Goal: Information Seeking & Learning: Learn about a topic

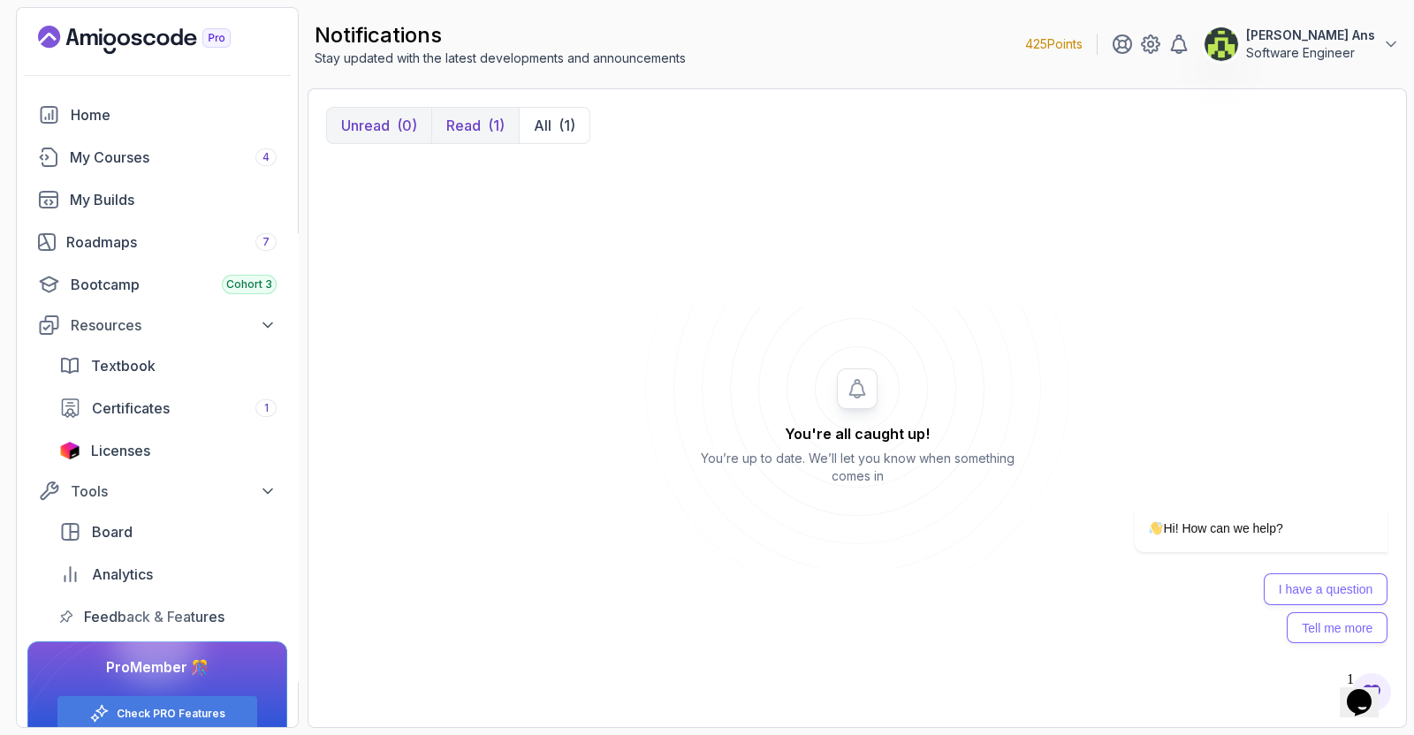
click at [478, 117] on p "Read" at bounding box center [463, 125] width 34 height 21
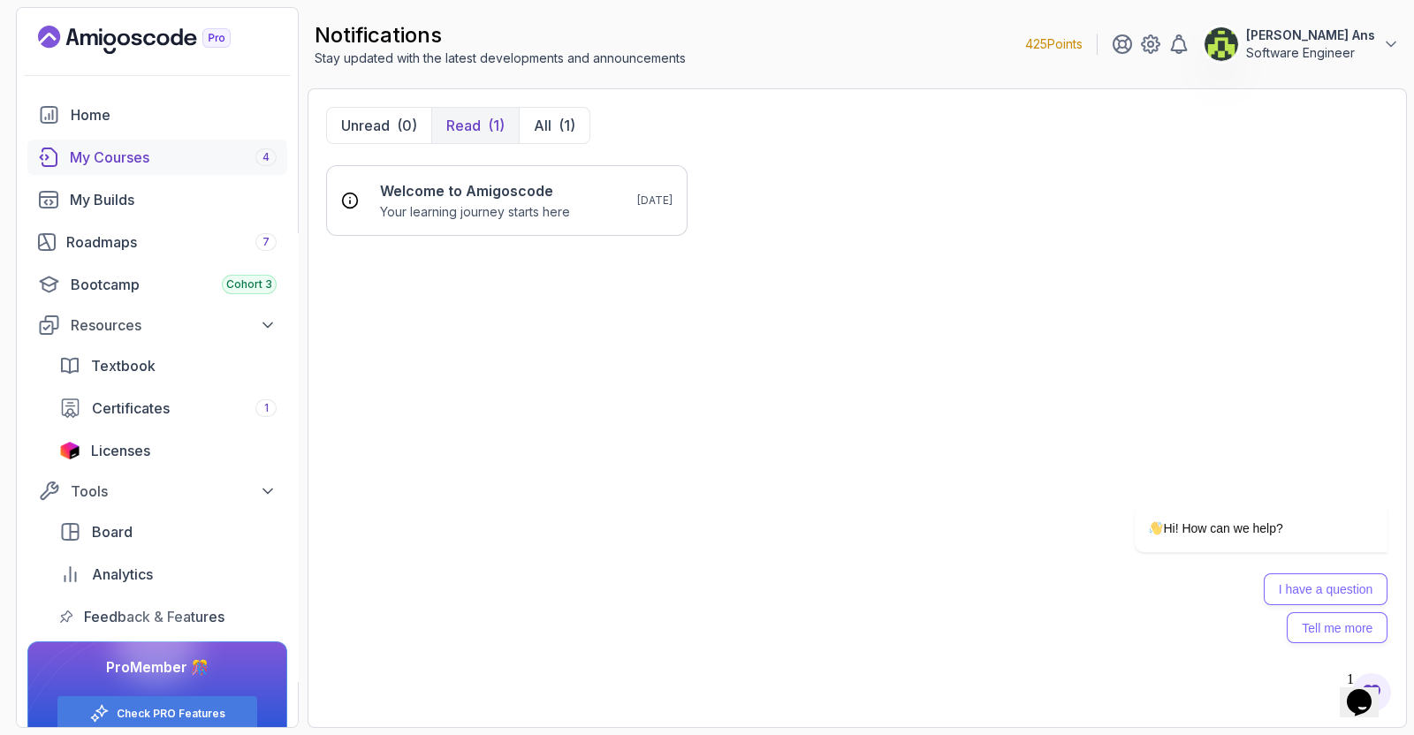
click at [126, 156] on div "My Courses 4" at bounding box center [173, 157] width 207 height 21
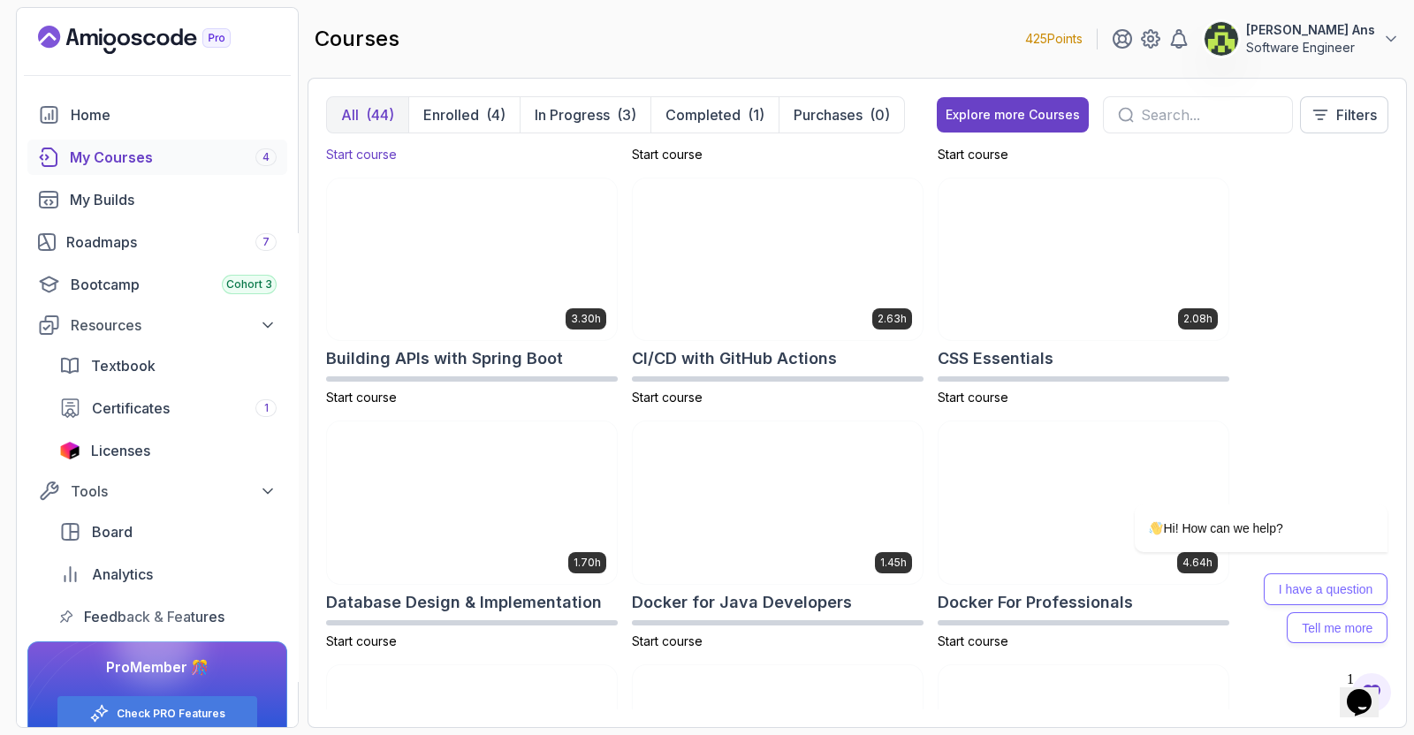
scroll to position [211, 0]
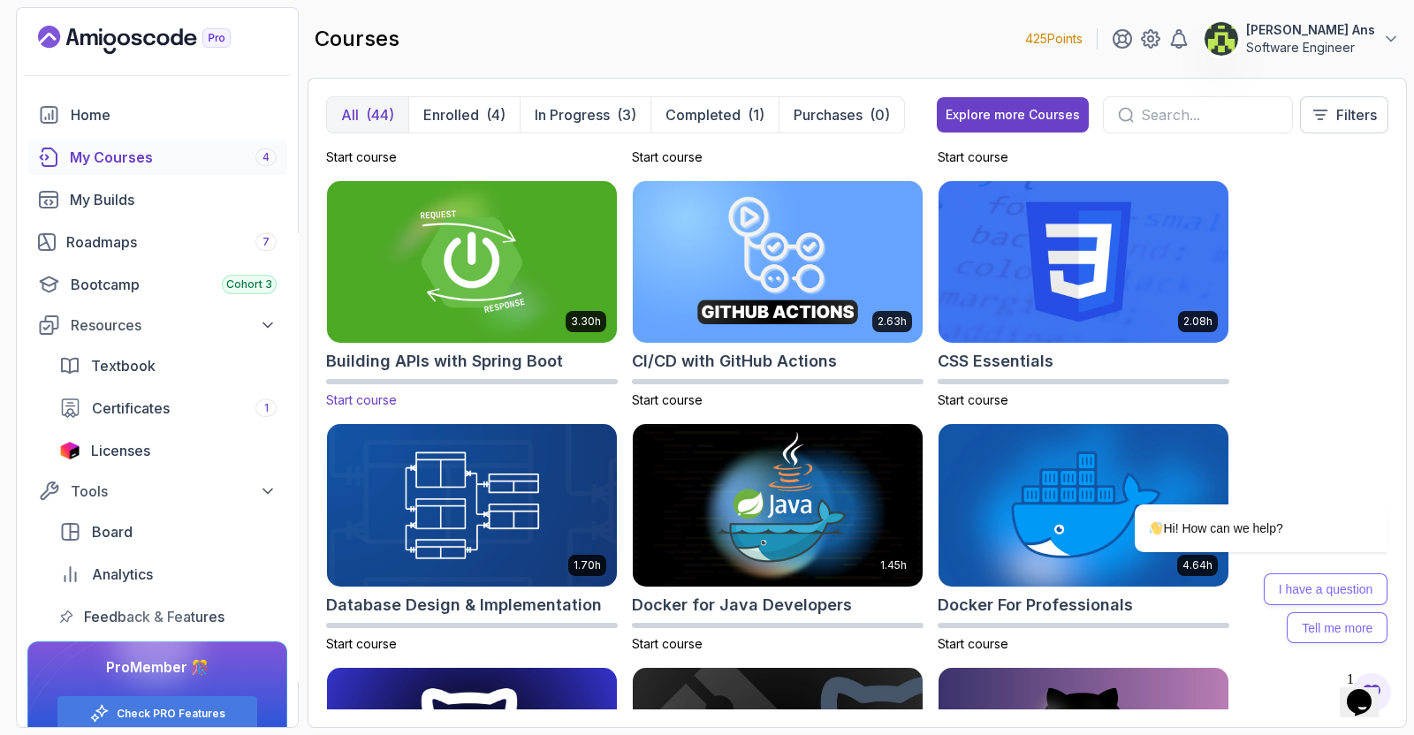
click at [452, 280] on img at bounding box center [472, 262] width 304 height 171
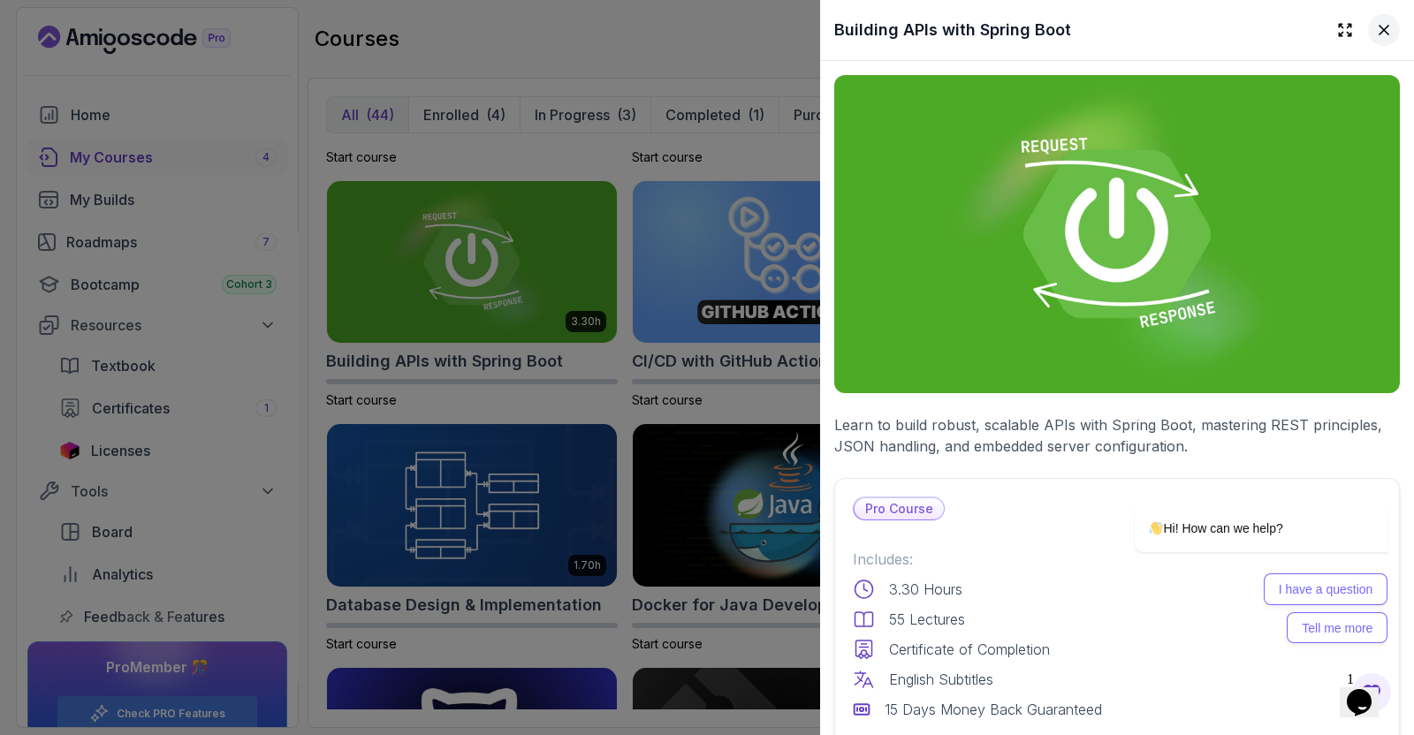
click at [1380, 28] on icon at bounding box center [1384, 30] width 9 height 9
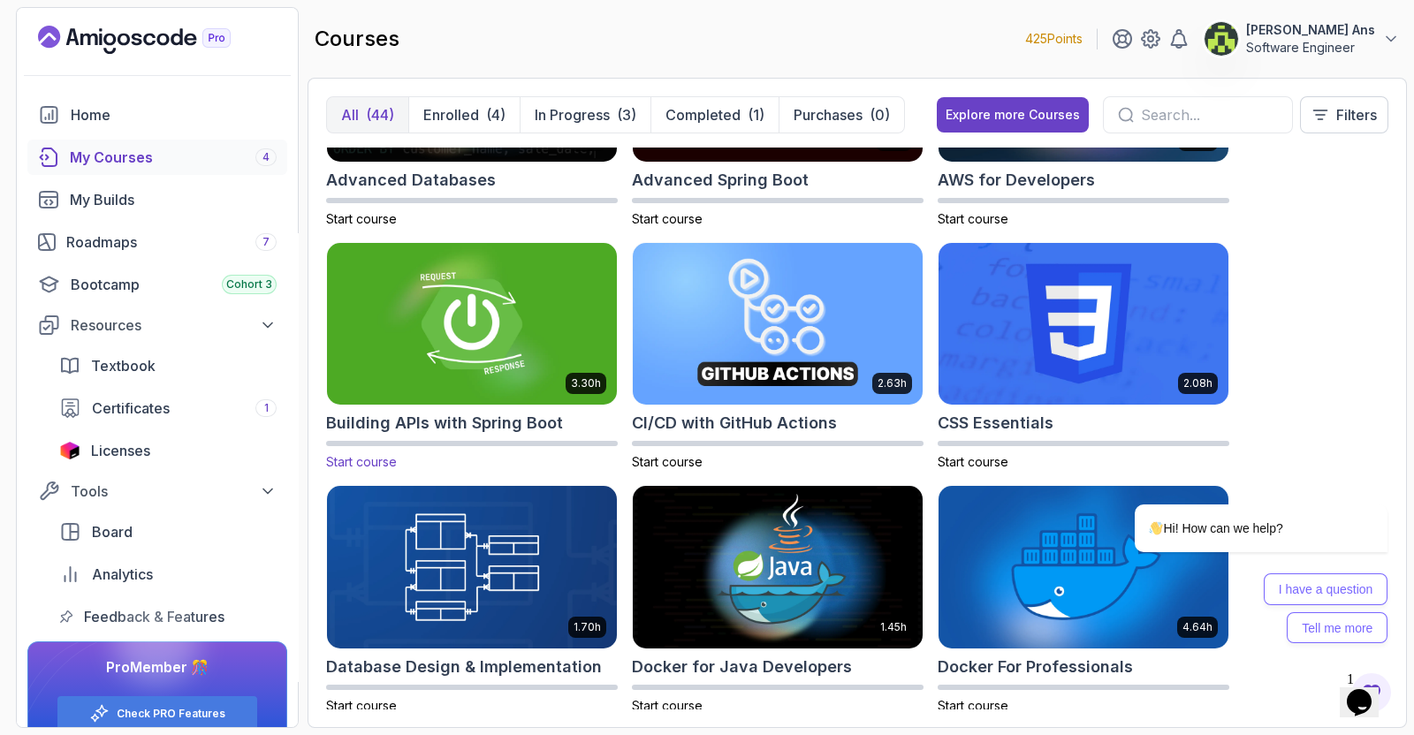
scroll to position [0, 0]
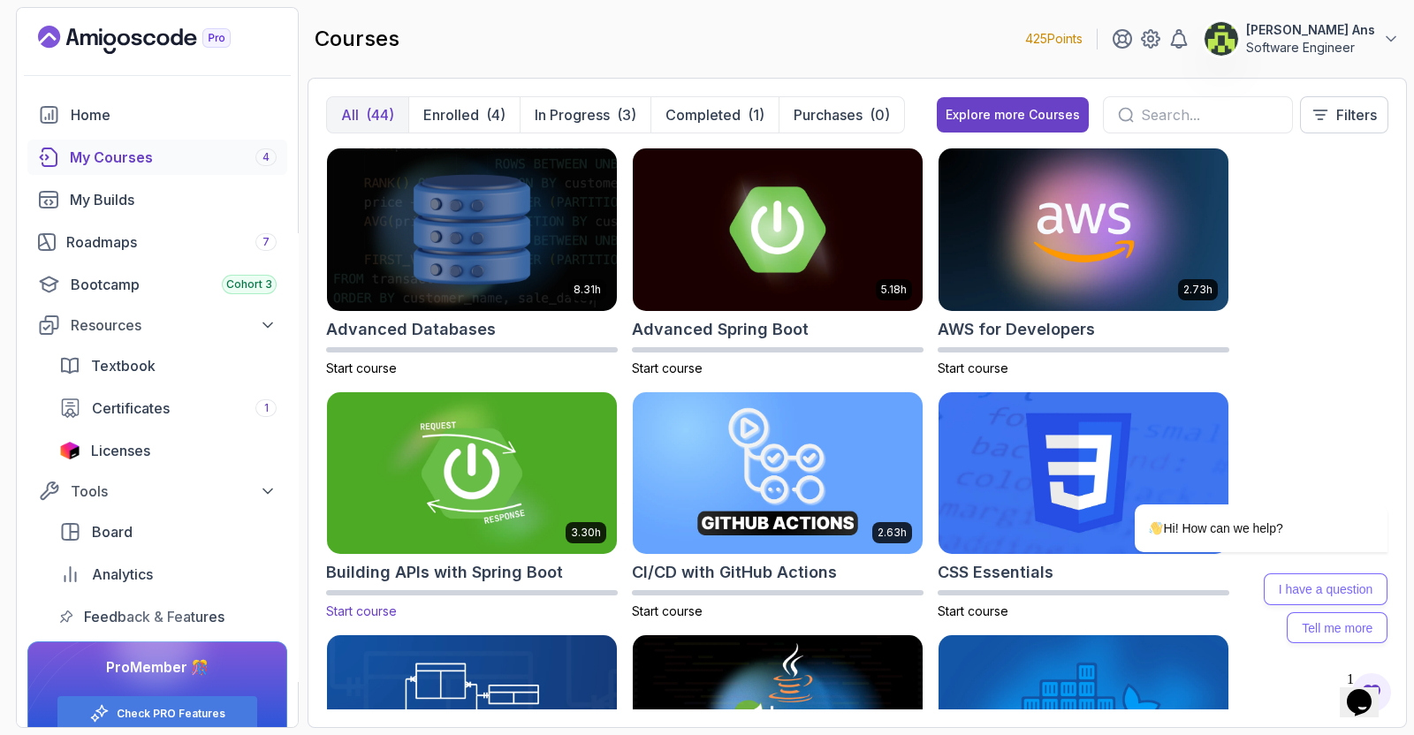
click at [459, 531] on img at bounding box center [472, 473] width 304 height 171
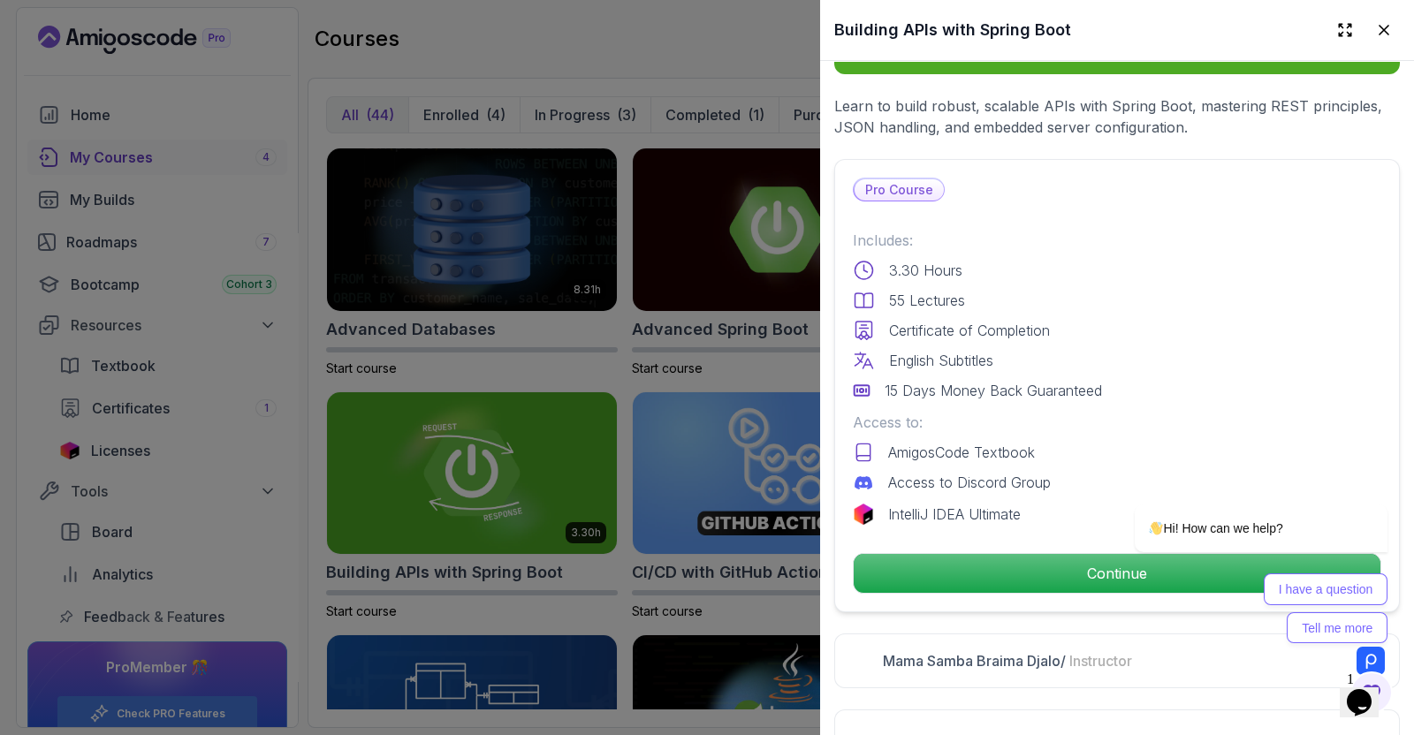
scroll to position [320, 0]
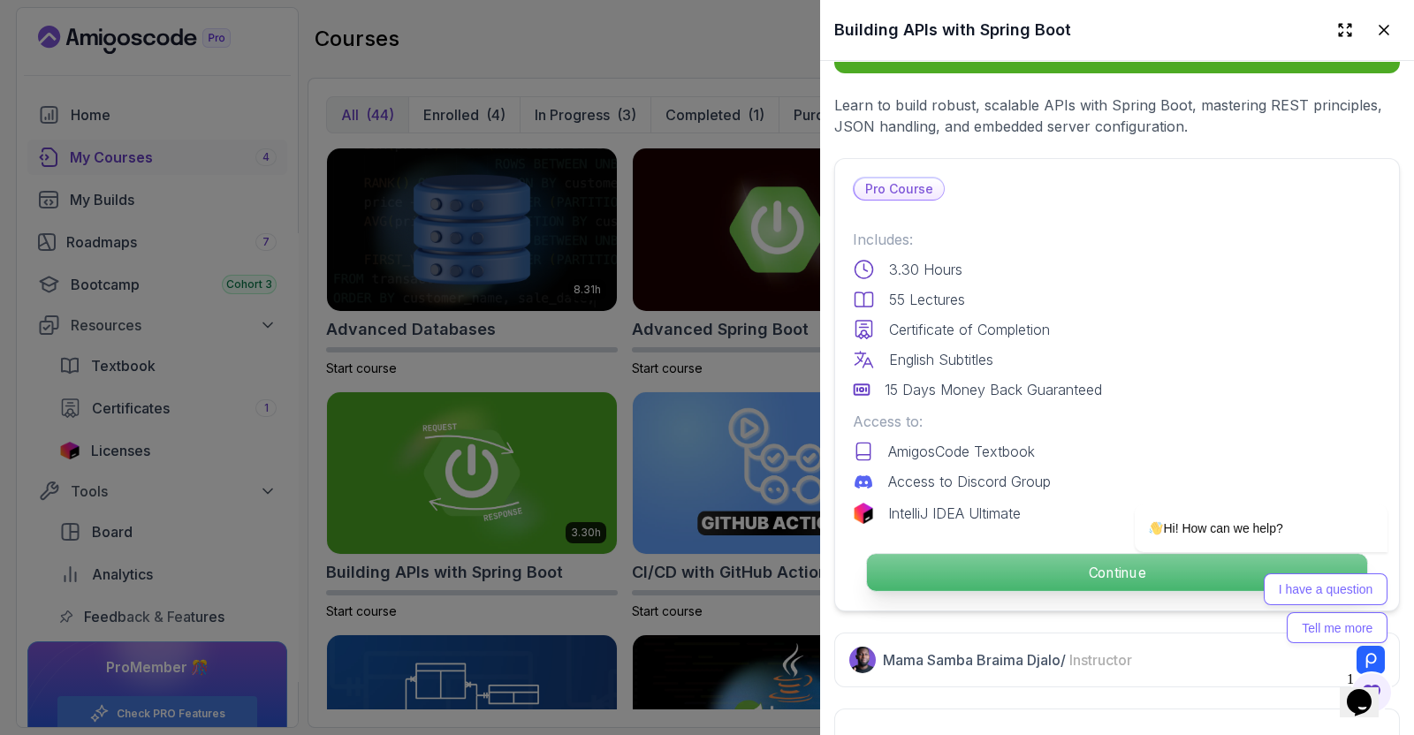
click at [1011, 554] on p "Continue" at bounding box center [1117, 572] width 500 height 37
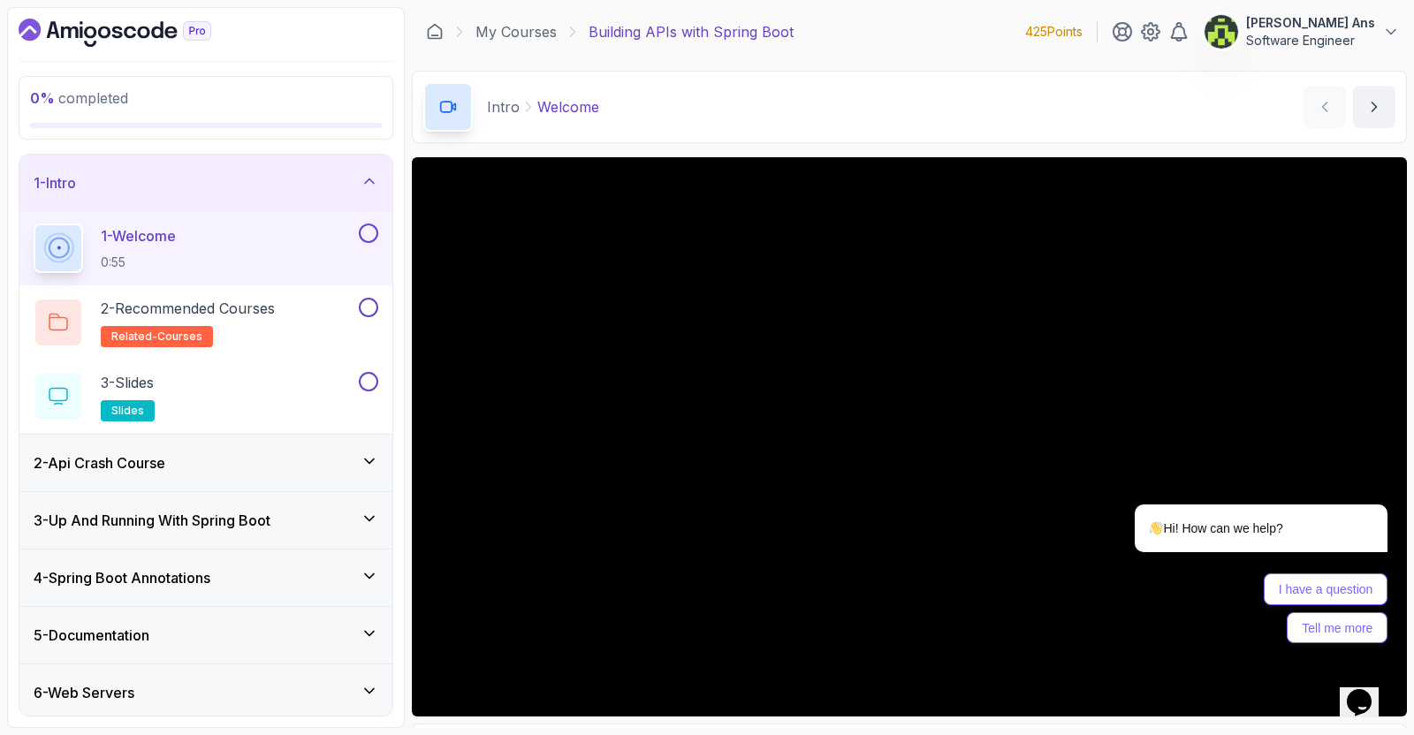
click at [367, 178] on icon at bounding box center [370, 181] width 18 height 18
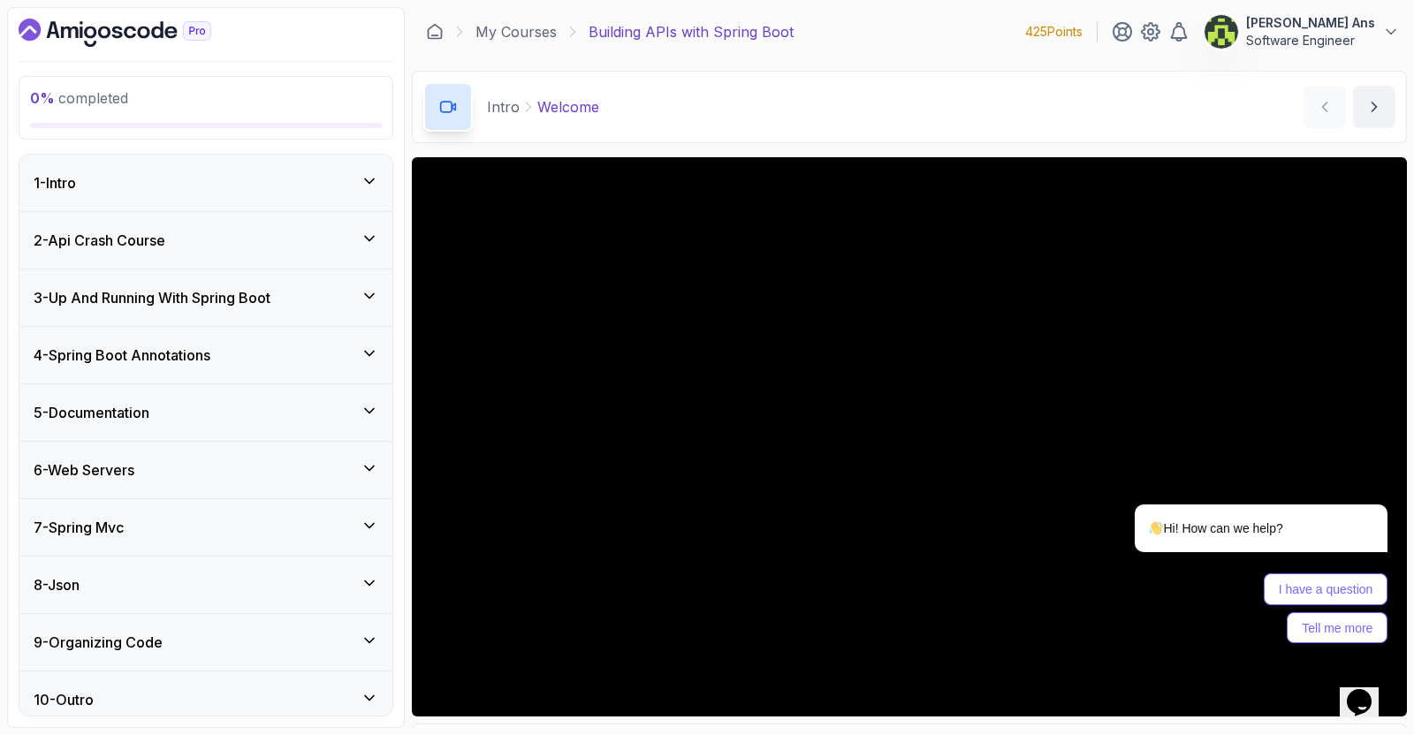
click at [201, 302] on h3 "3 - Up And Running With Spring Boot" at bounding box center [152, 297] width 237 height 21
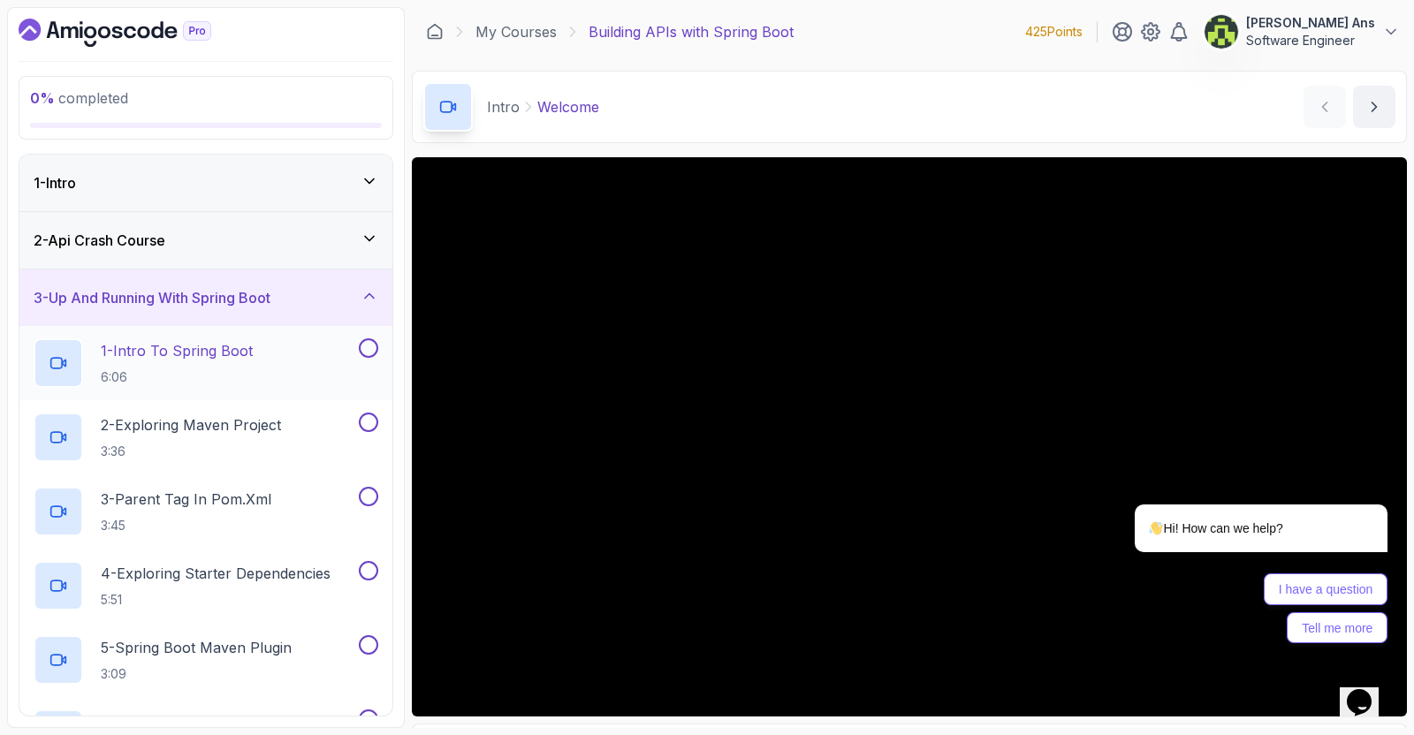
click at [19, 270] on button "3 - Up And Running With Spring Boot" at bounding box center [205, 298] width 373 height 57
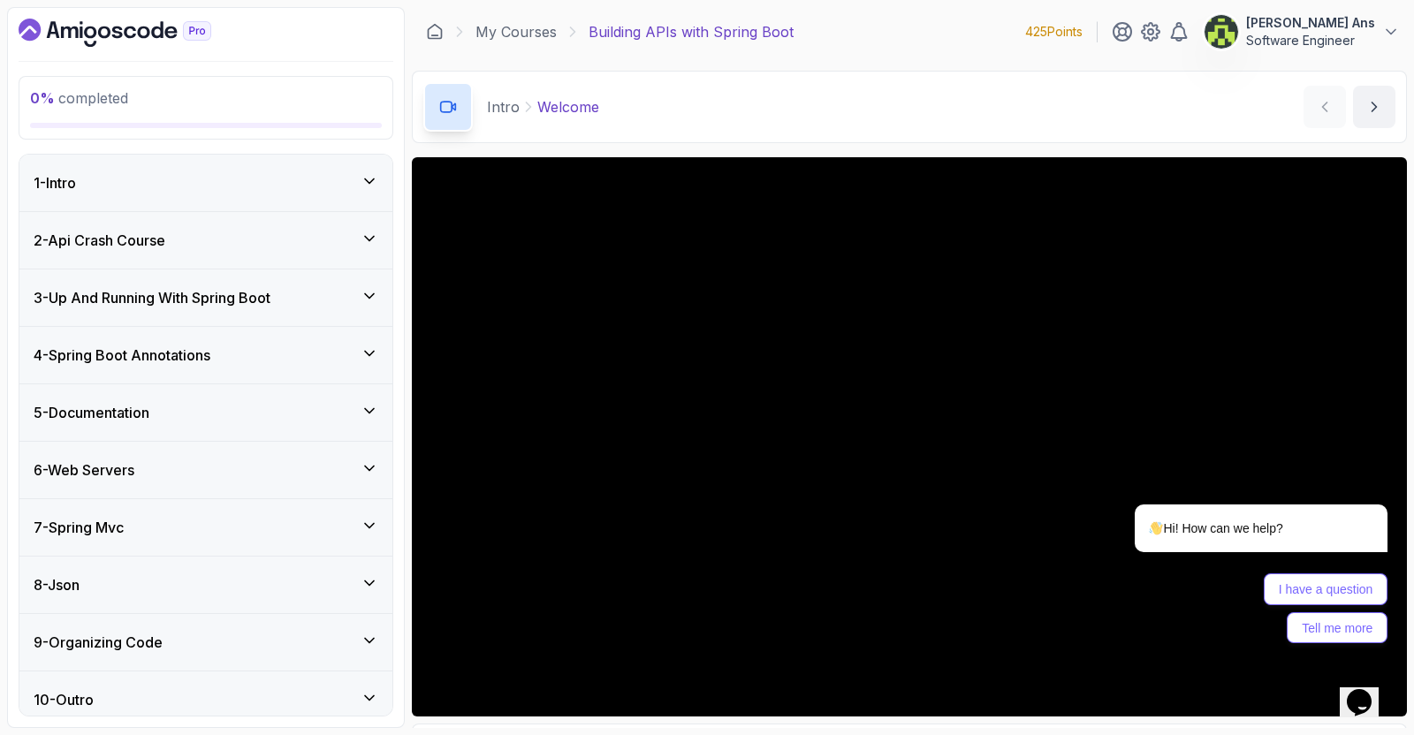
click at [225, 307] on div "3 - Up And Running With Spring Boot" at bounding box center [205, 298] width 373 height 57
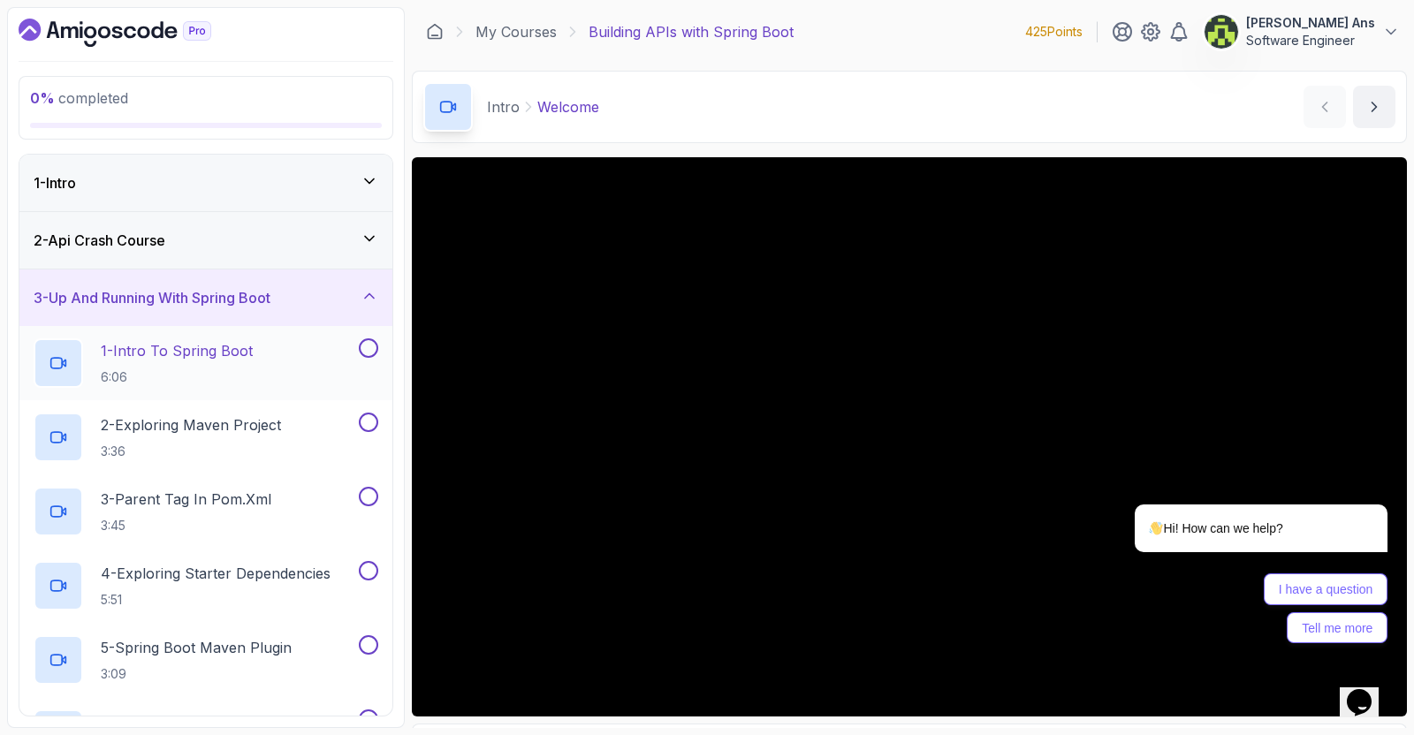
click at [217, 364] on h2 "1 - Intro To Spring Boot 6:06" at bounding box center [177, 363] width 152 height 46
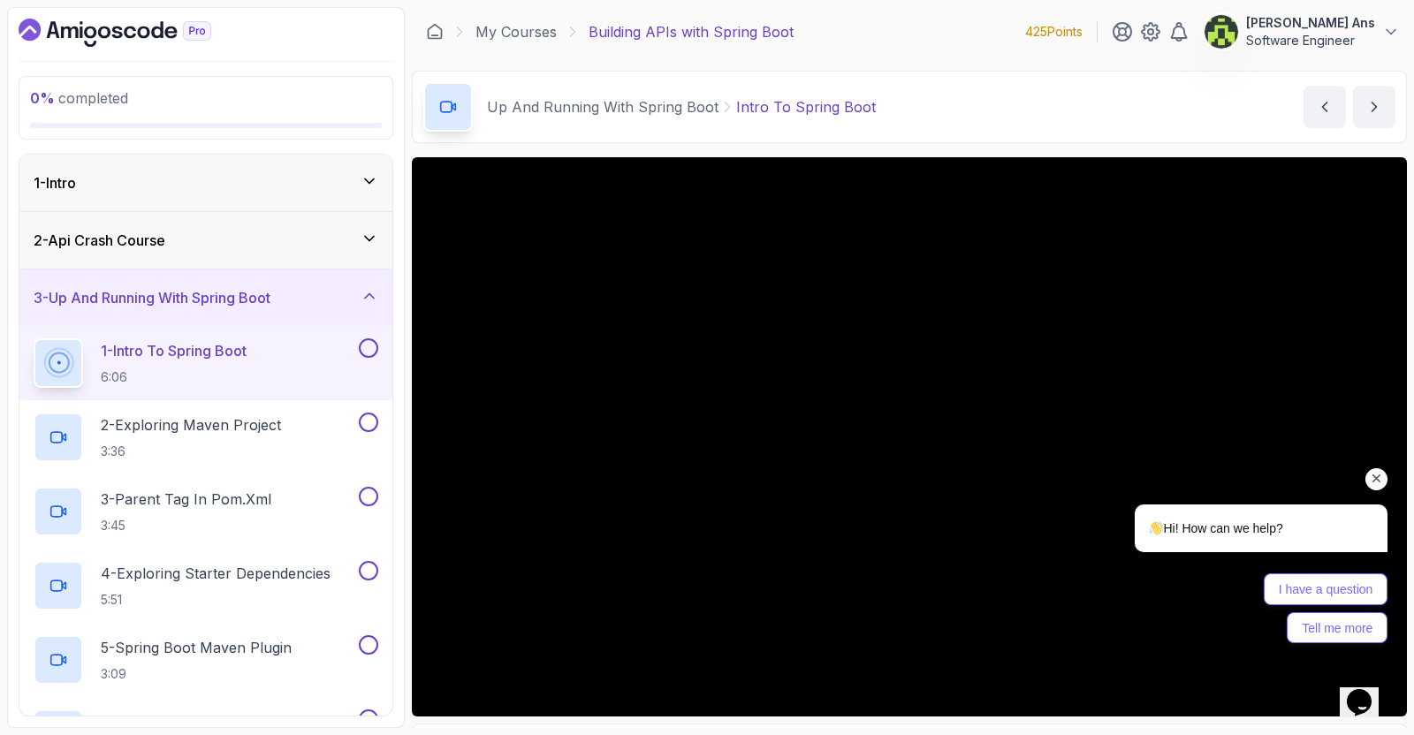
click at [1378, 476] on icon "Chat attention grabber" at bounding box center [1377, 479] width 16 height 16
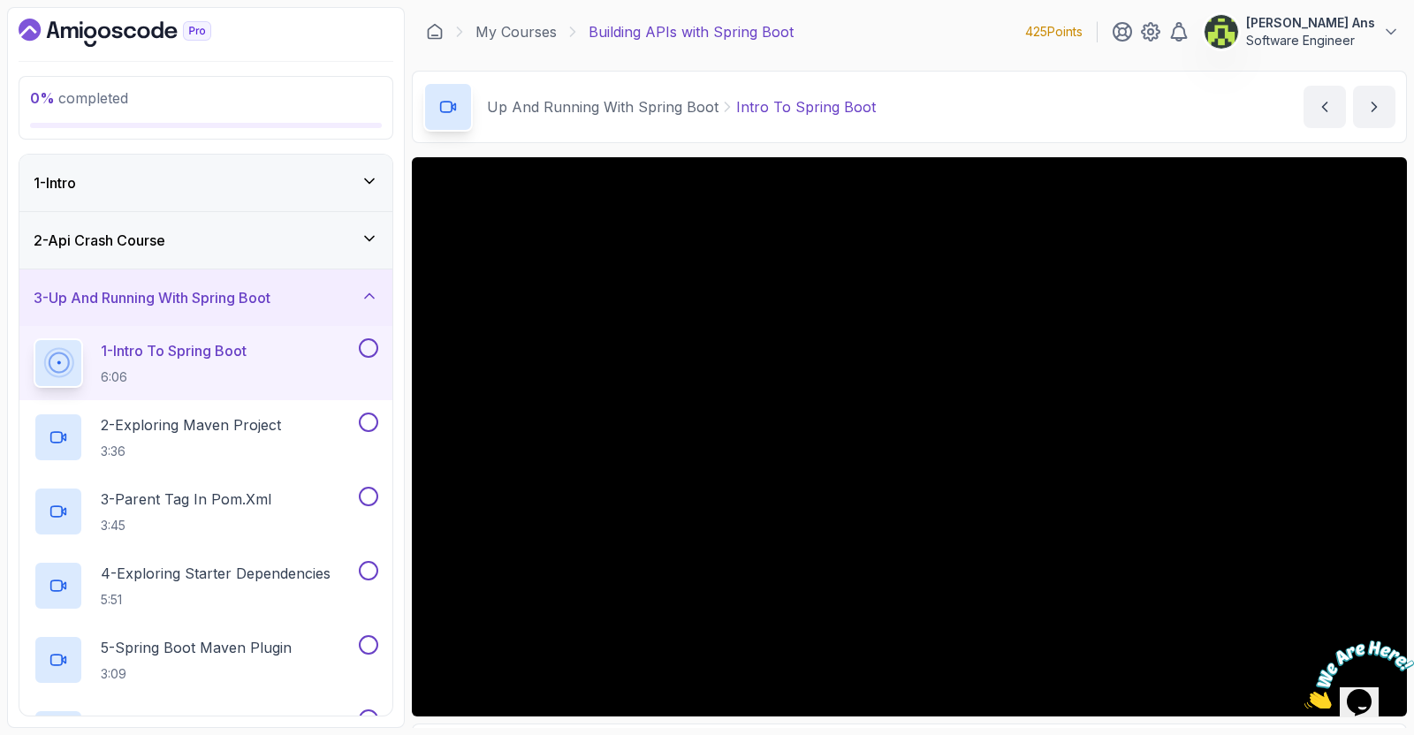
click at [752, 152] on main "My Courses Building APIs with Spring Boot 425 Points [PERSON_NAME] Ans Software…" at bounding box center [909, 367] width 995 height 721
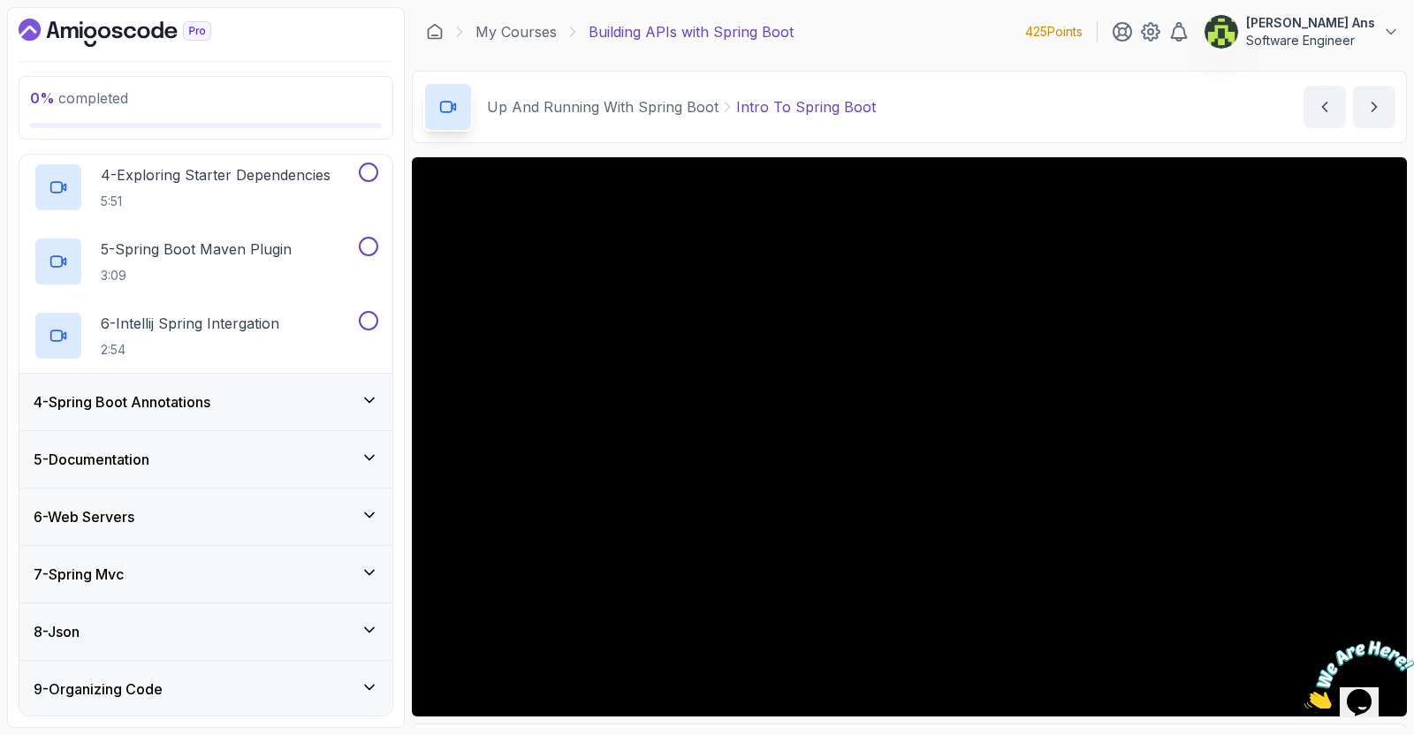
scroll to position [455, 0]
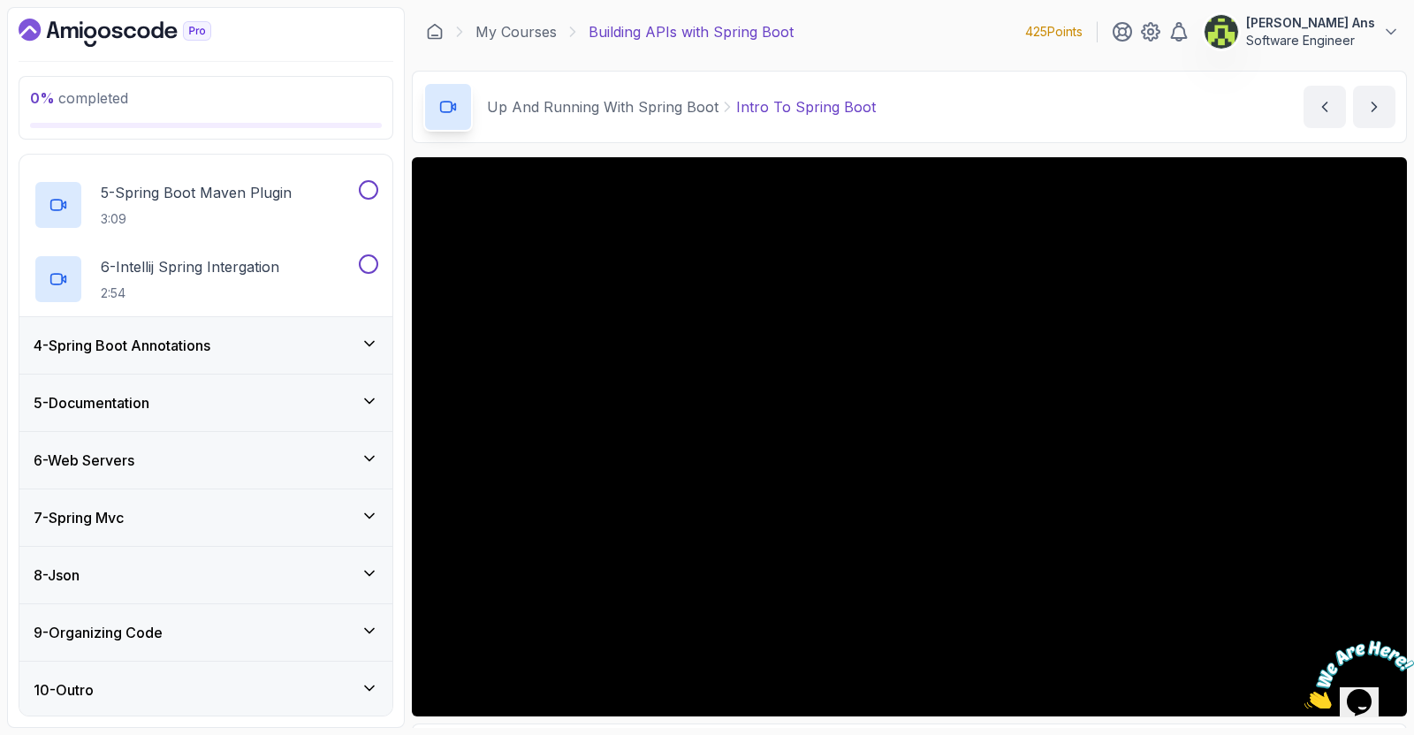
click at [1402, 631] on icon "Close" at bounding box center [1403, 633] width 16 height 16
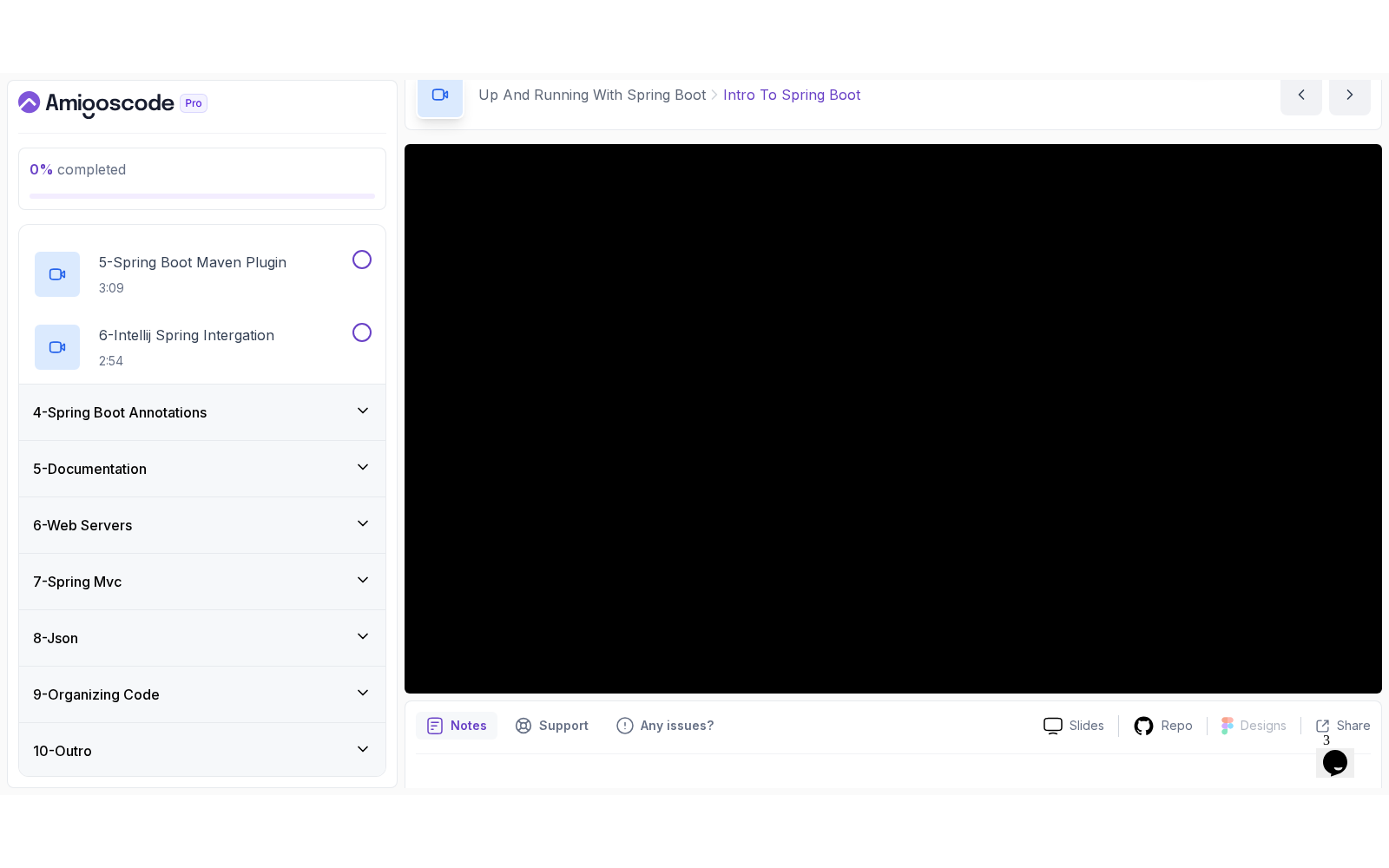
scroll to position [0, 0]
